Goal: Feedback & Contribution: Leave review/rating

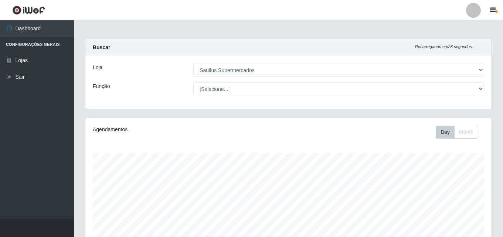
select select "423"
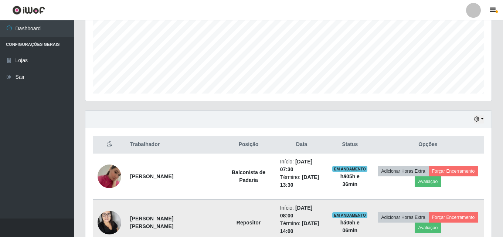
scroll to position [104, 0]
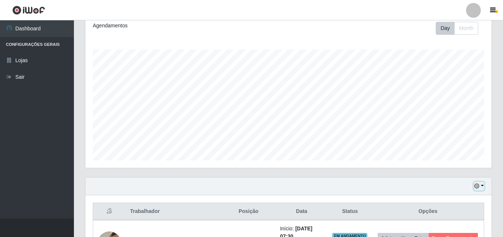
click at [477, 184] on icon "button" at bounding box center [476, 185] width 5 height 5
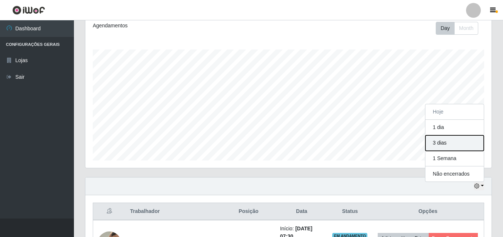
click at [451, 144] on button "3 dias" at bounding box center [454, 143] width 58 height 16
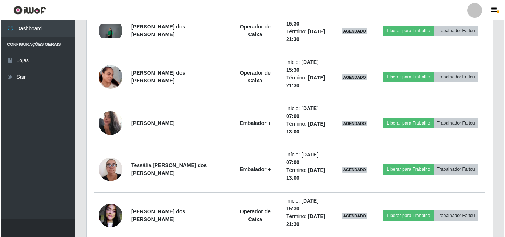
scroll to position [861, 0]
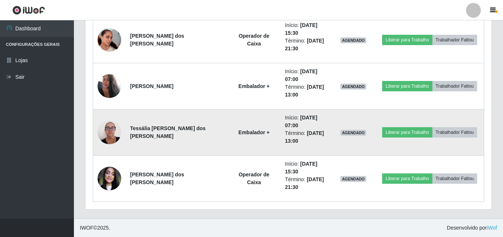
click at [108, 129] on img at bounding box center [110, 131] width 24 height 31
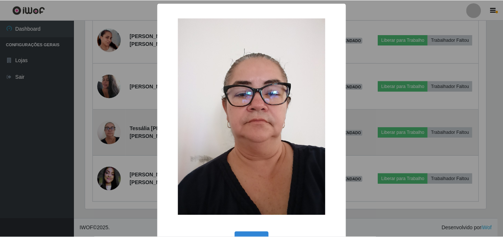
scroll to position [153, 402]
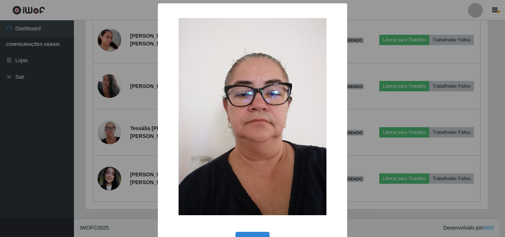
click at [147, 124] on div "× OK Cancel" at bounding box center [252, 118] width 505 height 237
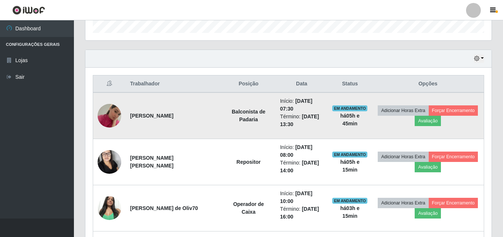
scroll to position [270, 0]
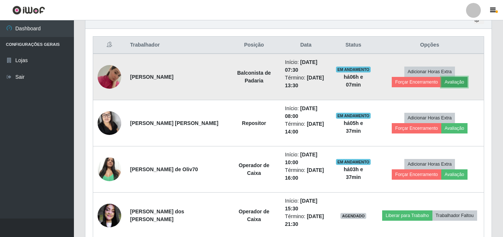
click at [441, 80] on button "Avaliação" at bounding box center [454, 82] width 26 height 10
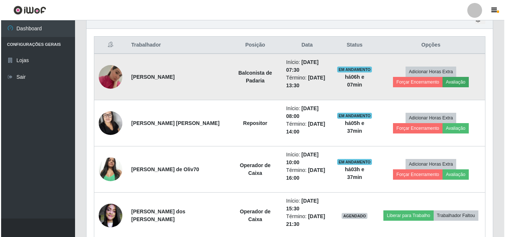
scroll to position [153, 402]
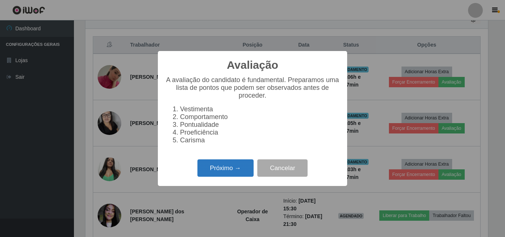
click at [204, 173] on button "Próximo →" at bounding box center [225, 167] width 56 height 17
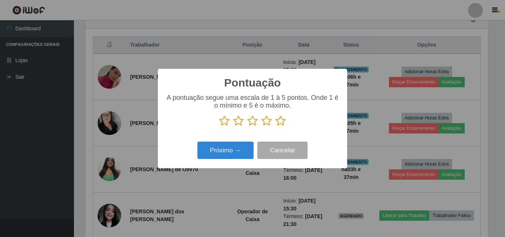
click at [283, 123] on icon at bounding box center [280, 120] width 10 height 11
click at [275, 126] on input "radio" at bounding box center [275, 126] width 0 height 0
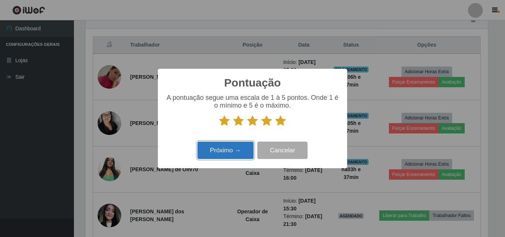
click at [248, 155] on button "Próximo →" at bounding box center [225, 149] width 56 height 17
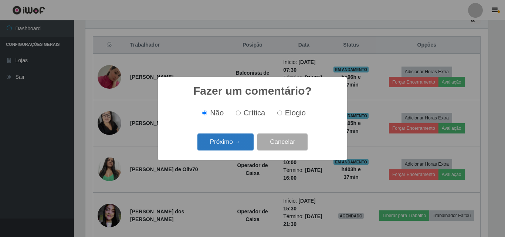
click at [246, 144] on button "Próximo →" at bounding box center [225, 141] width 56 height 17
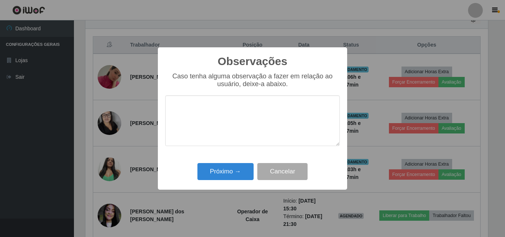
click at [248, 115] on textarea at bounding box center [252, 120] width 174 height 51
click at [177, 110] on textarea "oTIMA PROFISSIONAL" at bounding box center [252, 120] width 174 height 51
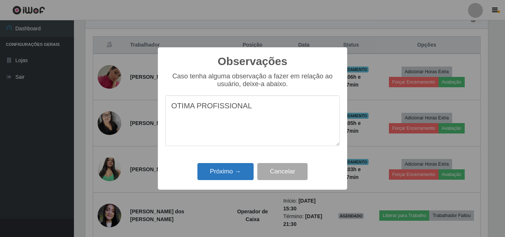
type textarea "OTIMA PROFISSIONAL"
click at [236, 167] on button "Próximo →" at bounding box center [225, 171] width 56 height 17
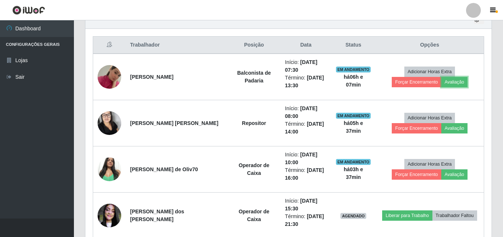
scroll to position [153, 406]
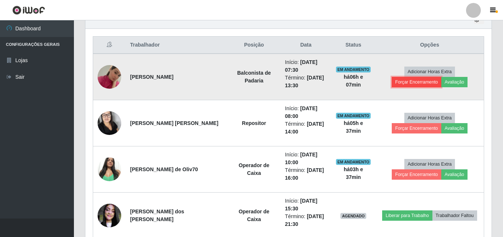
click at [441, 77] on button "Forçar Encerramento" at bounding box center [417, 82] width 50 height 10
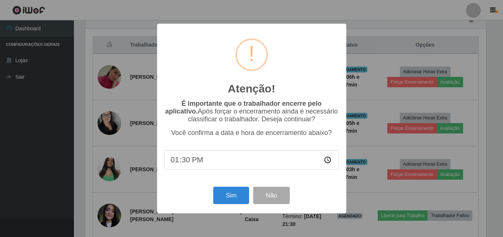
scroll to position [153, 402]
click at [225, 204] on button "Sim" at bounding box center [232, 195] width 36 height 17
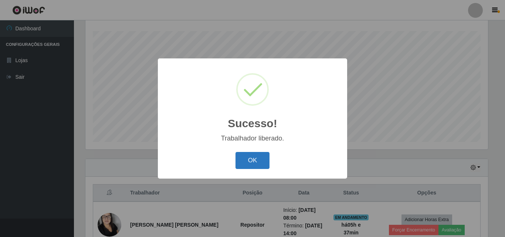
click at [251, 167] on button "OK" at bounding box center [252, 160] width 34 height 17
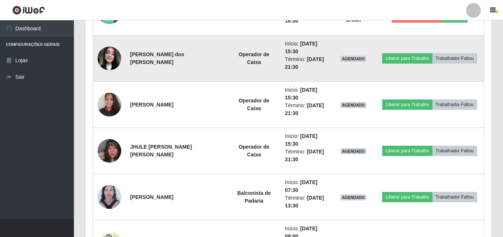
scroll to position [353, 0]
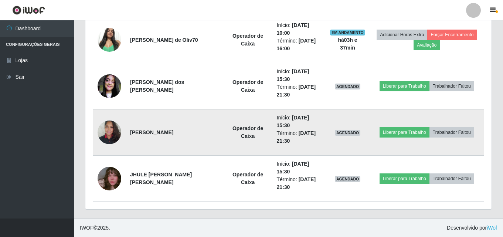
click at [113, 130] on img at bounding box center [110, 131] width 24 height 31
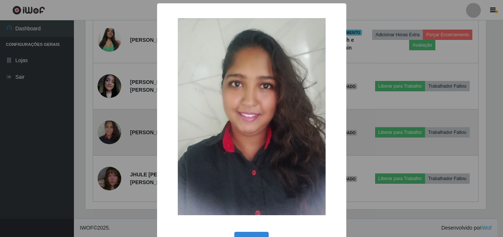
scroll to position [153, 402]
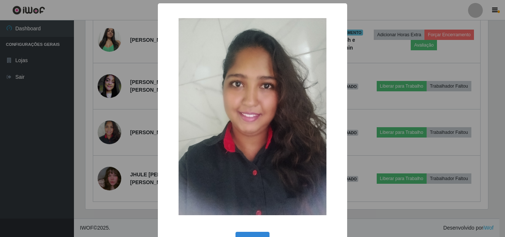
click at [137, 139] on div "× OK Cancel" at bounding box center [252, 118] width 505 height 237
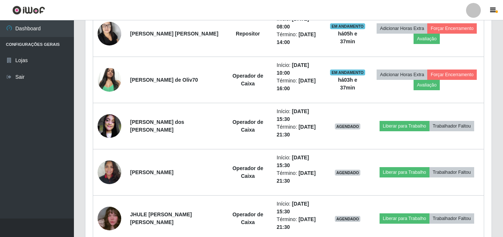
scroll to position [242, 0]
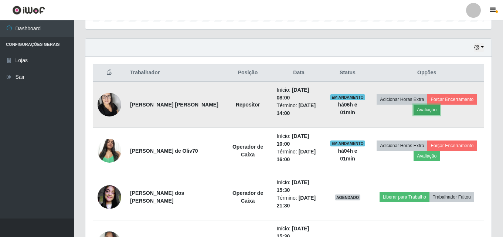
click at [425, 111] on button "Avaliação" at bounding box center [426, 110] width 26 height 10
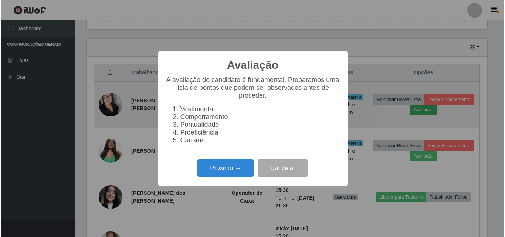
scroll to position [153, 402]
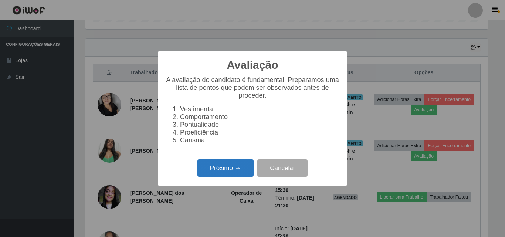
click at [215, 171] on button "Próximo →" at bounding box center [225, 167] width 56 height 17
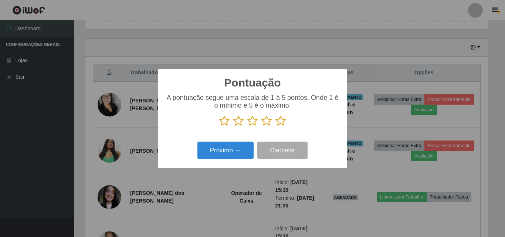
click at [283, 120] on icon at bounding box center [280, 120] width 10 height 11
click at [275, 126] on input "radio" at bounding box center [275, 126] width 0 height 0
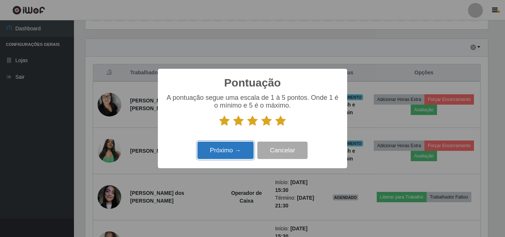
click at [243, 145] on button "Próximo →" at bounding box center [225, 149] width 56 height 17
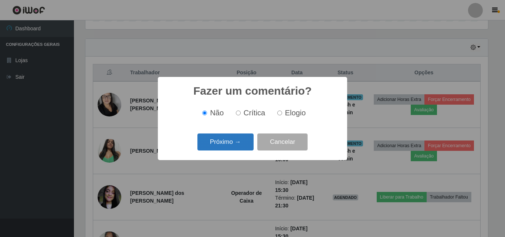
click at [229, 142] on button "Próximo →" at bounding box center [225, 141] width 56 height 17
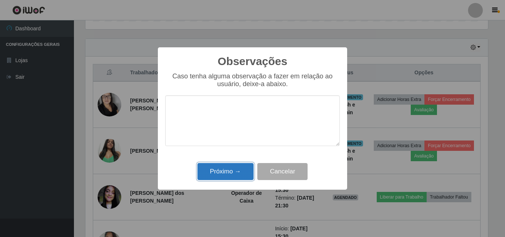
click at [224, 170] on button "Próximo →" at bounding box center [225, 171] width 56 height 17
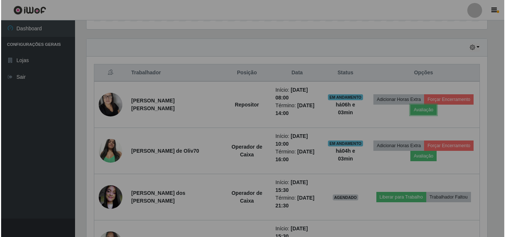
scroll to position [153, 406]
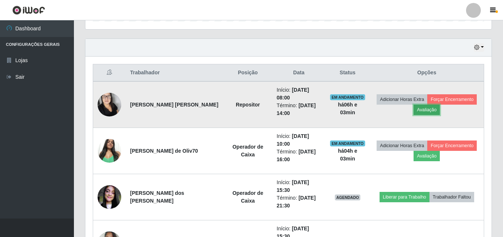
click at [423, 113] on button "Avaliação" at bounding box center [426, 110] width 26 height 10
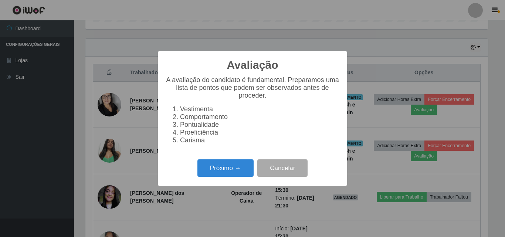
scroll to position [153, 402]
click at [235, 160] on div "Avaliação × A avaliação do candidato é fundamental. Preparamos uma lista de pon…" at bounding box center [252, 118] width 189 height 135
click at [232, 165] on button "Próximo →" at bounding box center [225, 167] width 56 height 17
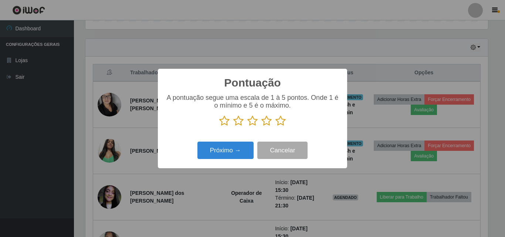
scroll to position [369297, 369048]
click at [280, 125] on icon at bounding box center [280, 120] width 10 height 11
click at [275, 126] on input "radio" at bounding box center [275, 126] width 0 height 0
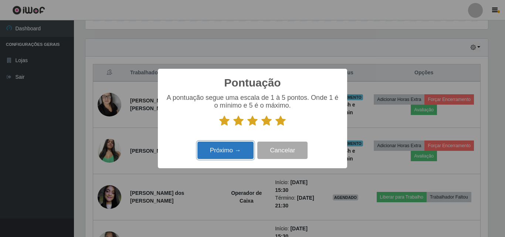
click at [242, 148] on button "Próximo →" at bounding box center [225, 149] width 56 height 17
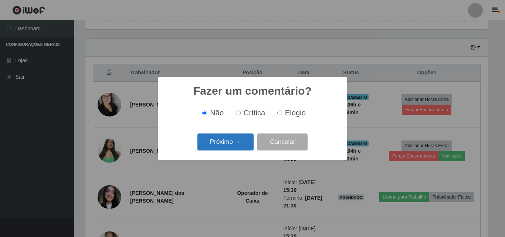
click at [236, 138] on button "Próximo →" at bounding box center [225, 141] width 56 height 17
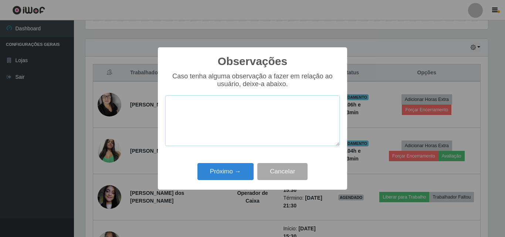
click at [235, 119] on textarea at bounding box center [252, 120] width 174 height 51
type textarea "o"
type textarea "OTIMA PROFISSIONAL"
drag, startPoint x: 263, startPoint y: 111, endPoint x: 151, endPoint y: 102, distance: 112.4
click at [151, 102] on div "Observações × Caso tenha alguma observação a fazer em relação ao usuário, deixe…" at bounding box center [252, 118] width 505 height 237
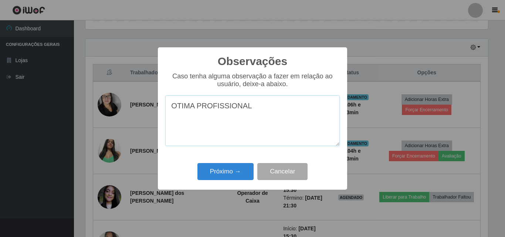
paste textarea
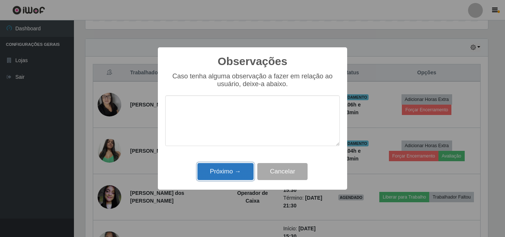
click at [241, 166] on button "Próximo →" at bounding box center [225, 171] width 56 height 17
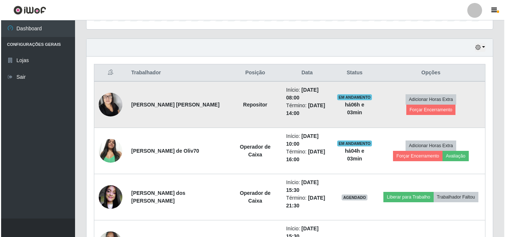
scroll to position [153, 406]
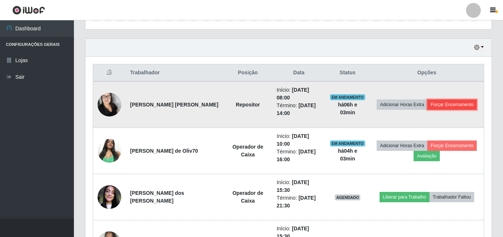
click at [440, 104] on button "Forçar Encerramento" at bounding box center [452, 104] width 50 height 10
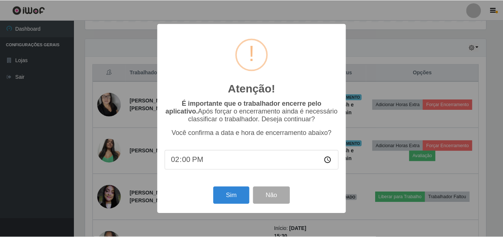
scroll to position [153, 402]
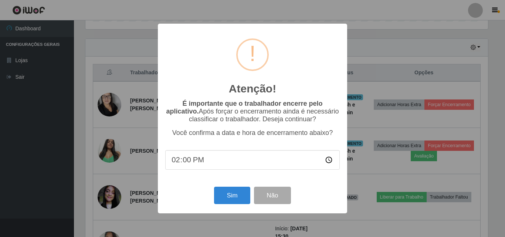
click at [209, 192] on div "Sim Não" at bounding box center [252, 195] width 174 height 21
click at [218, 198] on button "Sim" at bounding box center [232, 195] width 36 height 17
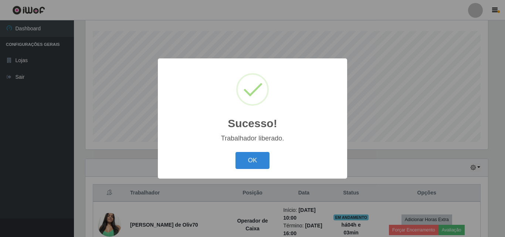
click at [252, 172] on div "Sucesso! × Trabalhador liberado. OK Cancel" at bounding box center [252, 118] width 189 height 120
click at [258, 167] on button "OK" at bounding box center [252, 160] width 34 height 17
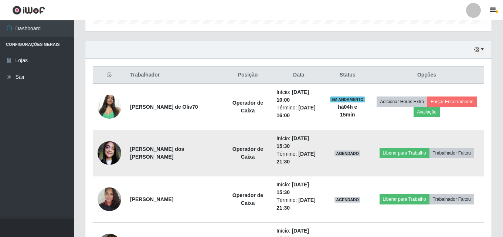
scroll to position [233, 0]
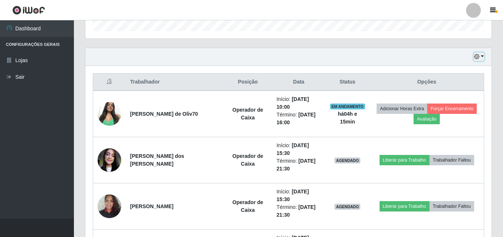
click at [482, 55] on button "button" at bounding box center [479, 56] width 10 height 8
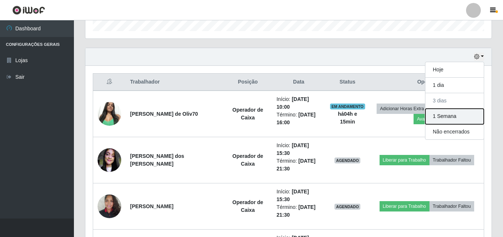
click at [466, 111] on button "1 Semana" at bounding box center [454, 117] width 58 height 16
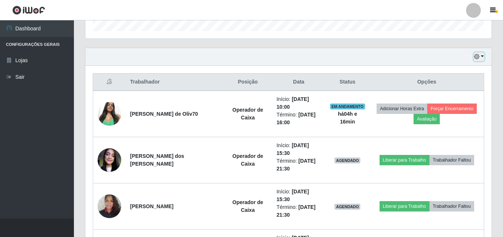
click at [481, 57] on button "button" at bounding box center [479, 56] width 10 height 8
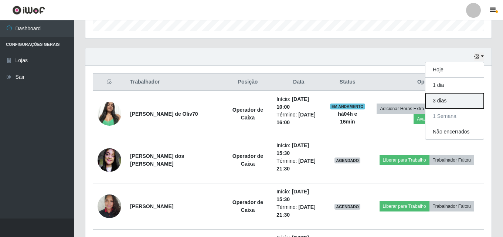
click at [451, 100] on button "3 dias" at bounding box center [454, 101] width 58 height 16
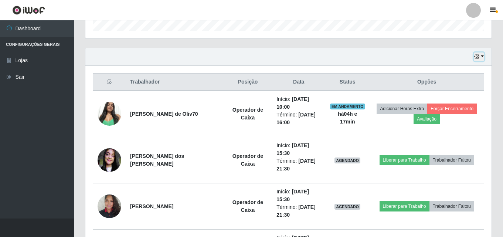
click at [483, 55] on button "button" at bounding box center [479, 56] width 10 height 8
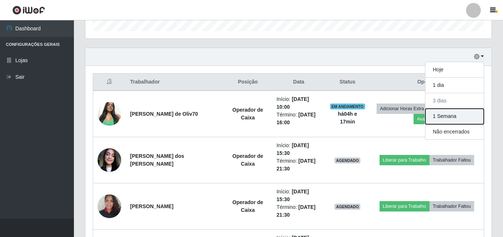
click at [466, 122] on button "1 Semana" at bounding box center [454, 117] width 58 height 16
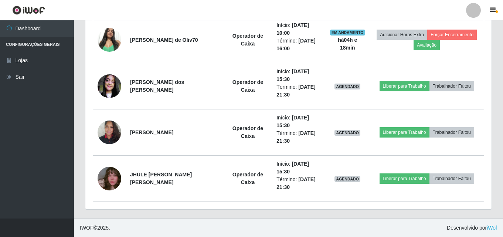
scroll to position [307, 0]
